Goal: Information Seeking & Learning: Understand process/instructions

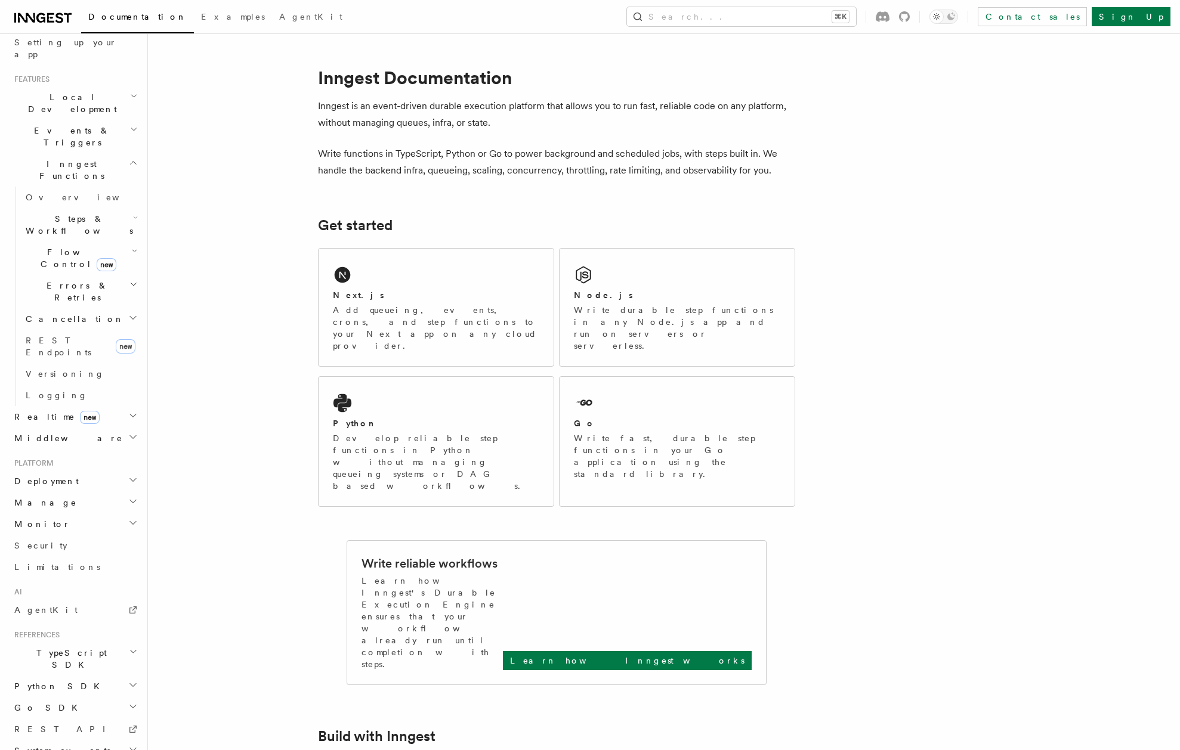
scroll to position [228, 0]
click at [94, 428] on h2 "Middleware" at bounding box center [75, 438] width 131 height 21
click at [94, 450] on link "Overview" at bounding box center [80, 460] width 119 height 21
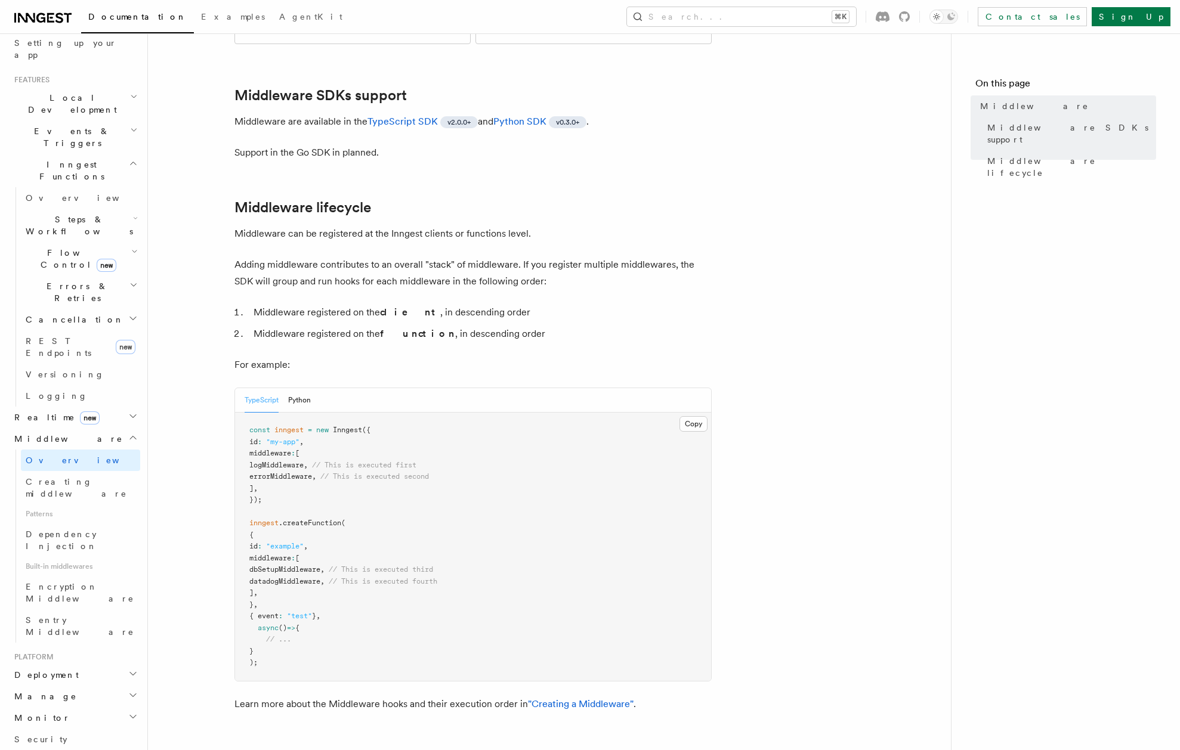
scroll to position [402, 0]
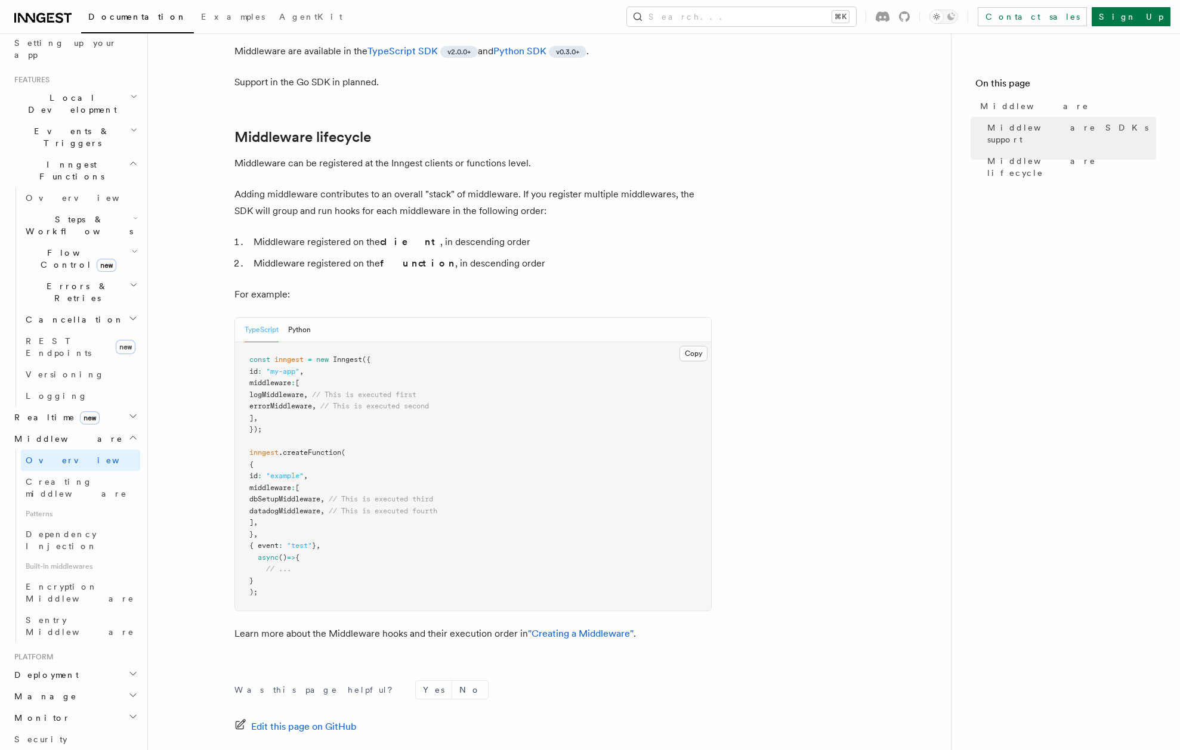
click at [89, 664] on h2 "Deployment" at bounding box center [75, 674] width 131 height 21
click at [78, 686] on link "Overview" at bounding box center [80, 696] width 119 height 21
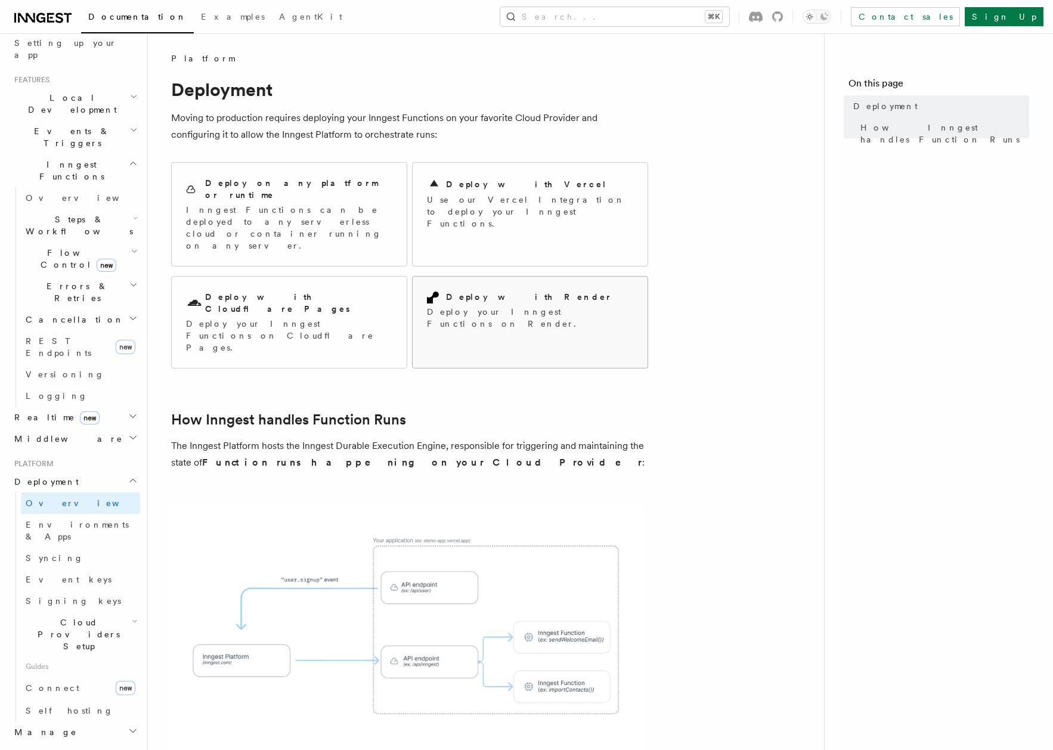
click at [499, 291] on h2 "Deploy with Render" at bounding box center [529, 297] width 166 height 12
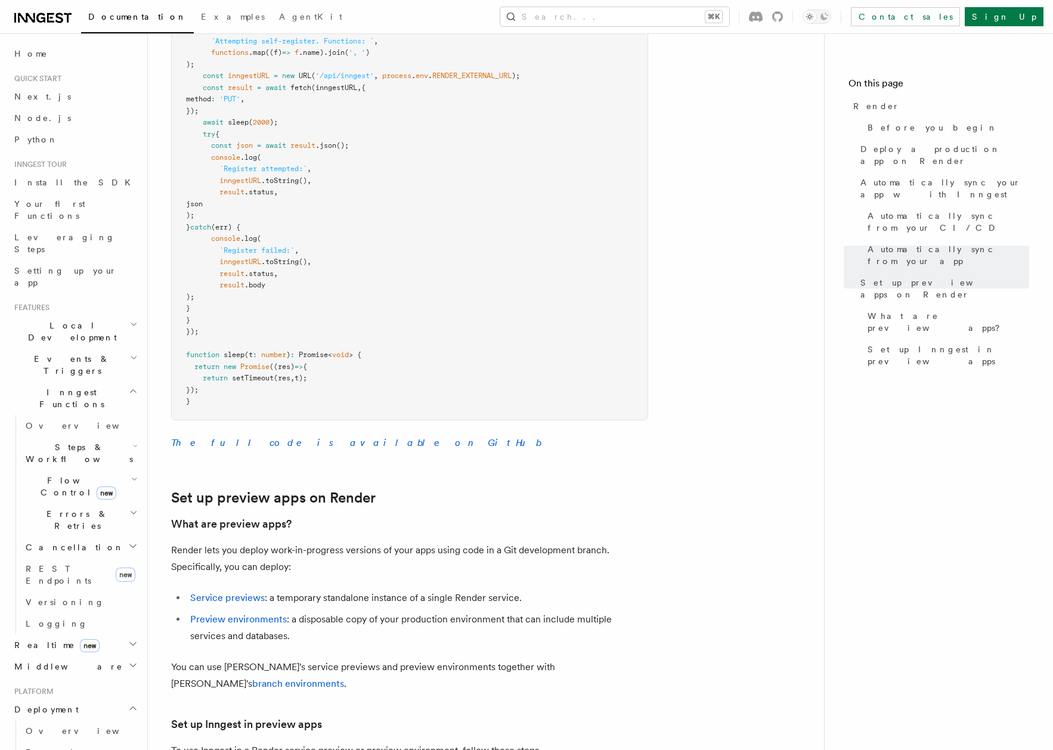
scroll to position [1420, 0]
